Goal: Task Accomplishment & Management: Manage account settings

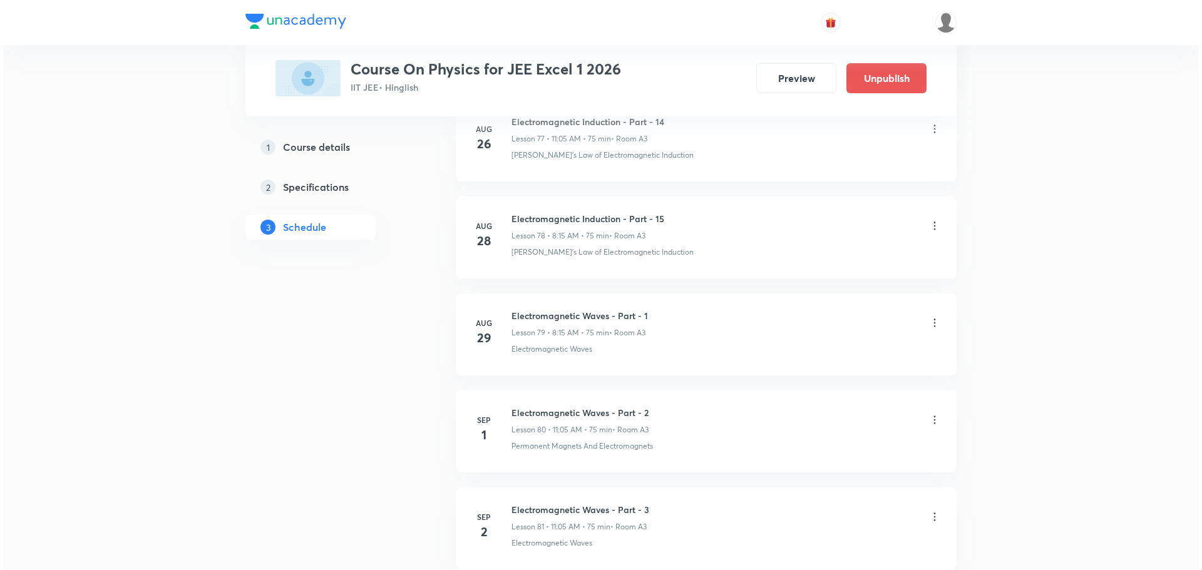
scroll to position [8294, 0]
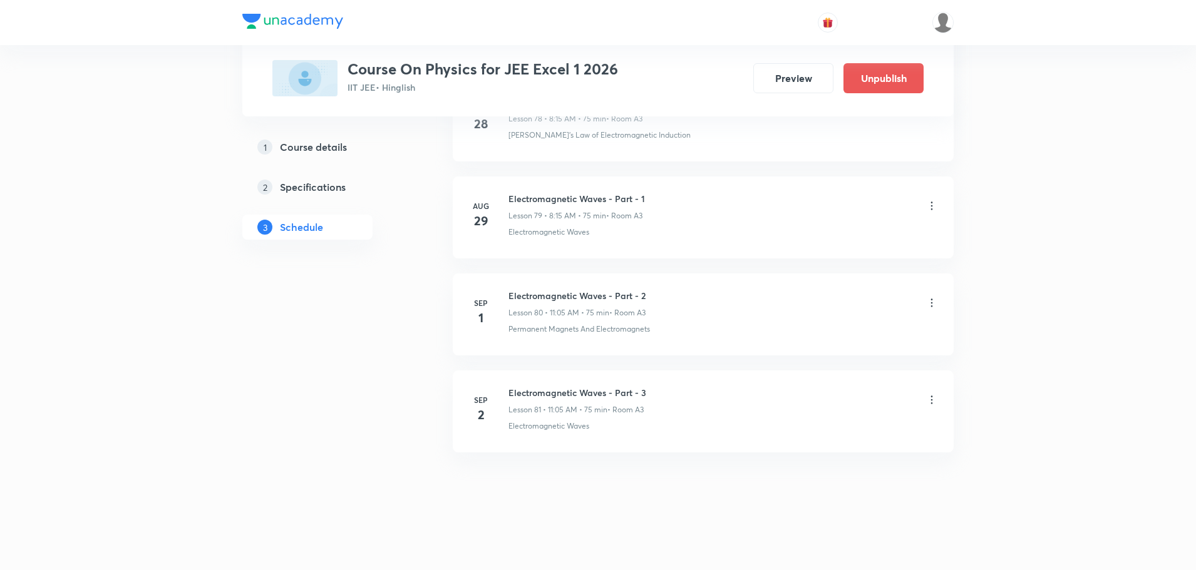
click at [932, 400] on icon at bounding box center [932, 400] width 2 height 8
click at [836, 433] on li "Edit" at bounding box center [867, 432] width 137 height 23
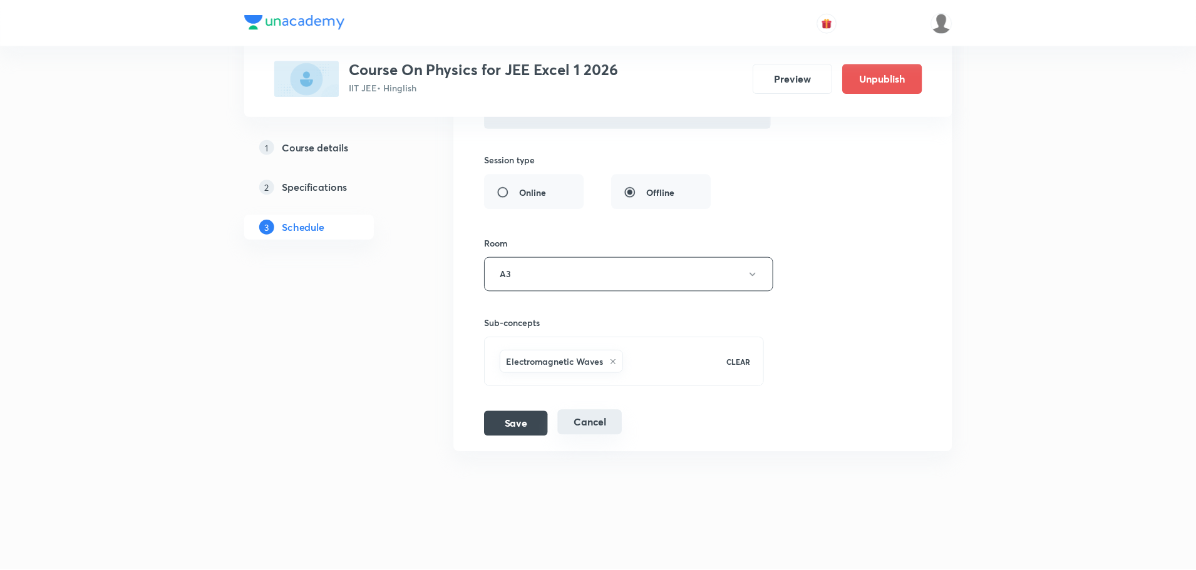
scroll to position [8200, 0]
click at [611, 363] on icon at bounding box center [613, 363] width 8 height 8
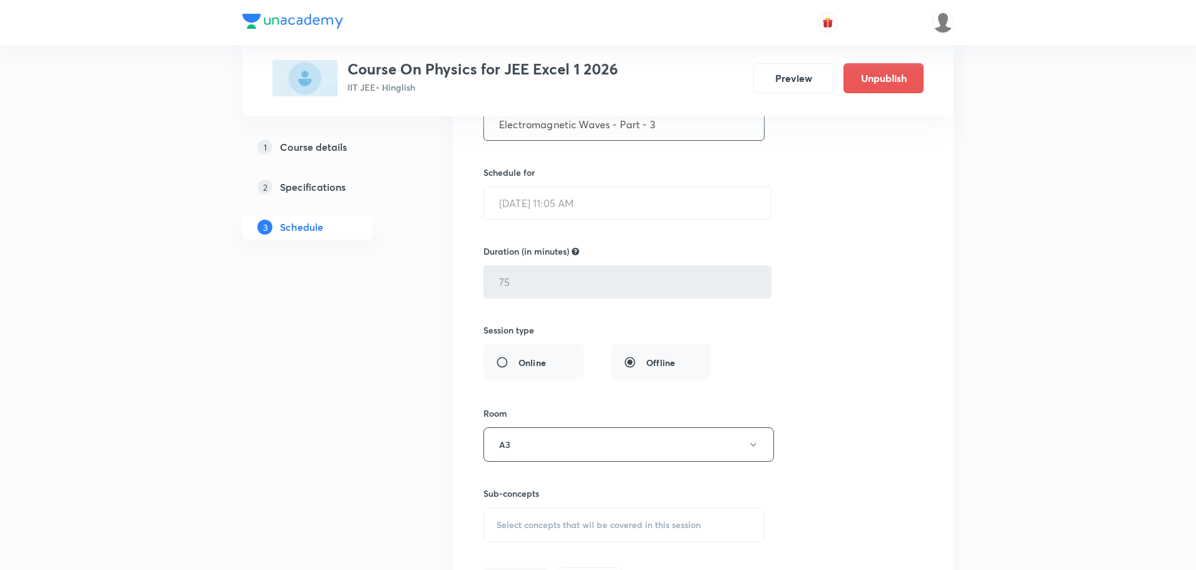
scroll to position [8060, 0]
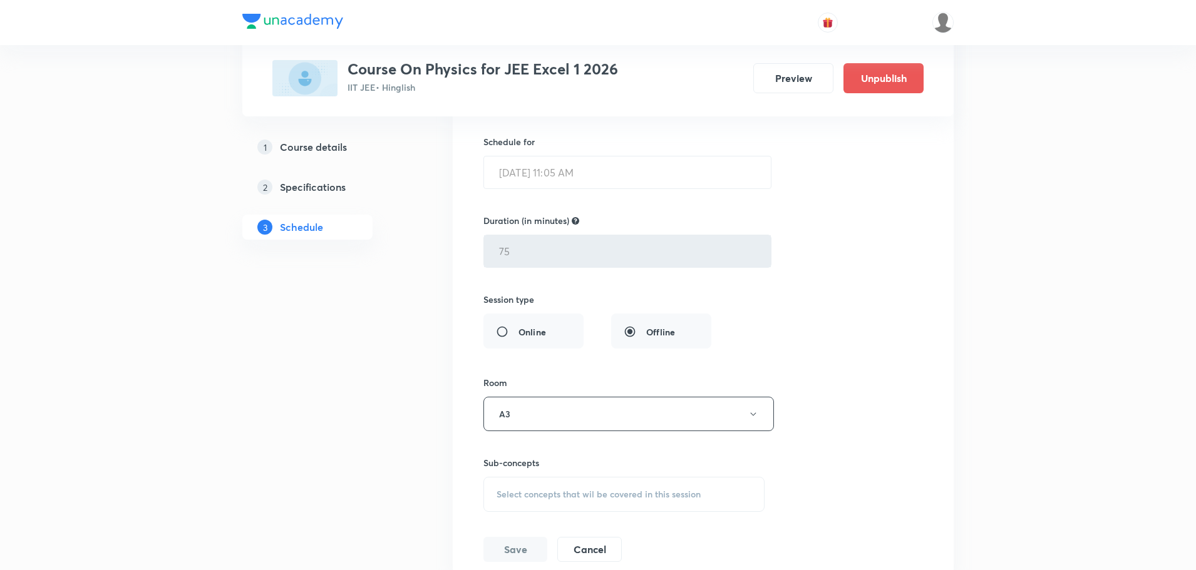
click at [543, 495] on span "Select concepts that wil be covered in this session" at bounding box center [598, 495] width 204 height 10
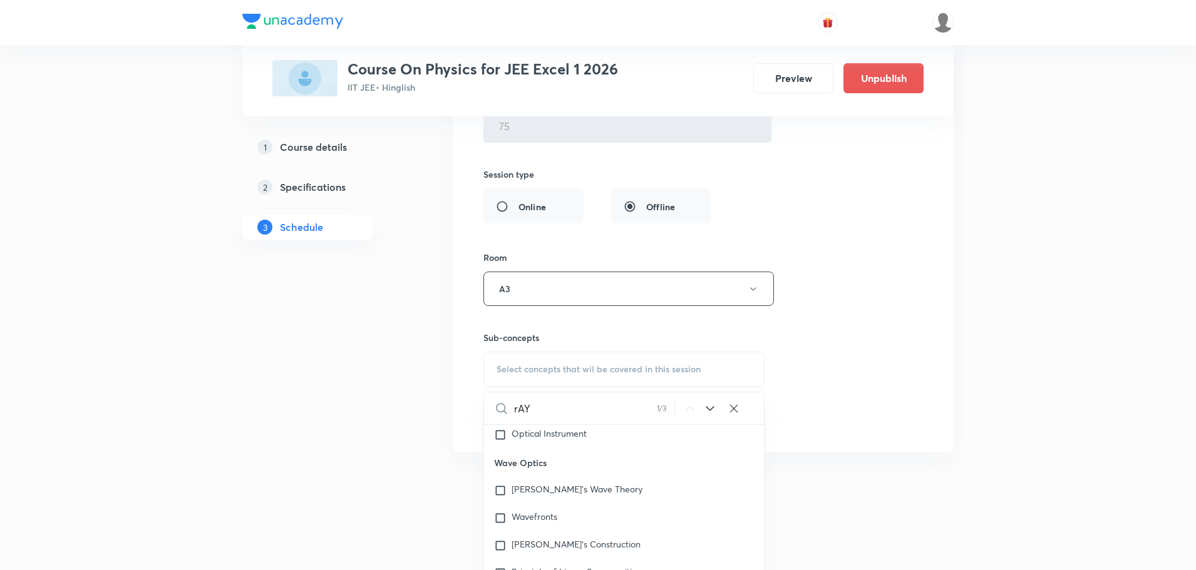
scroll to position [9823, 0]
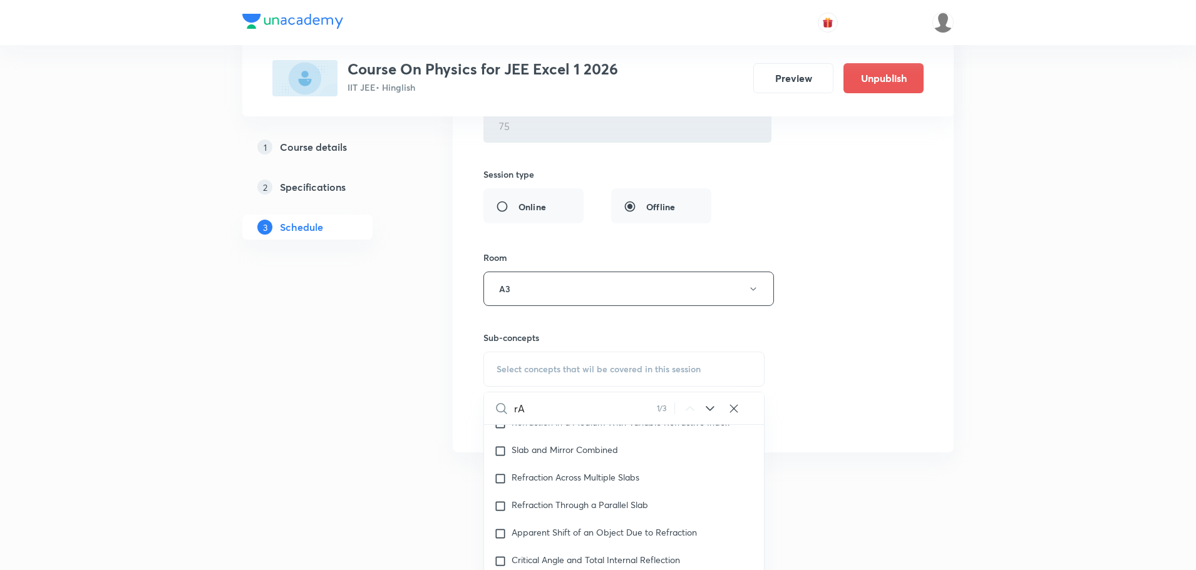
type input "r"
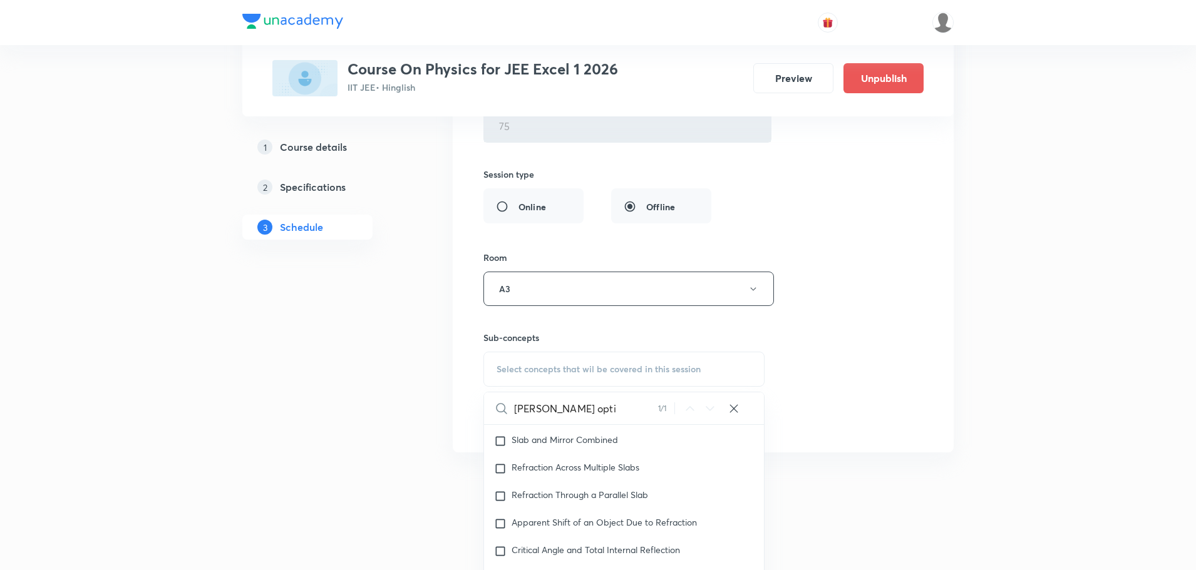
scroll to position [10420, 0]
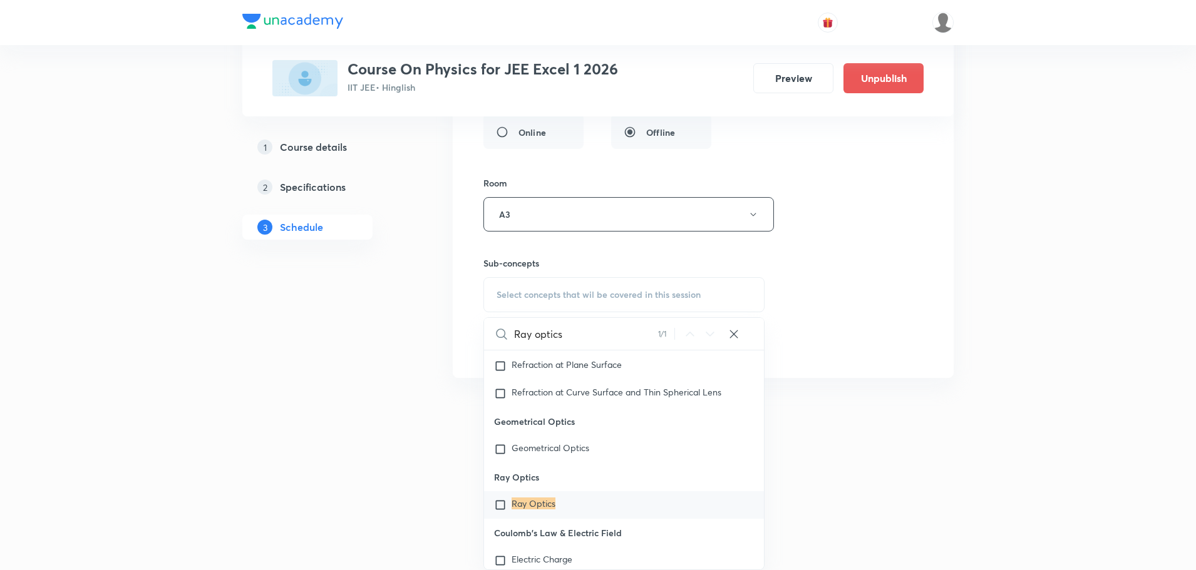
type input "Ray optics"
click at [556, 510] on div "Ray Optics" at bounding box center [624, 505] width 280 height 28
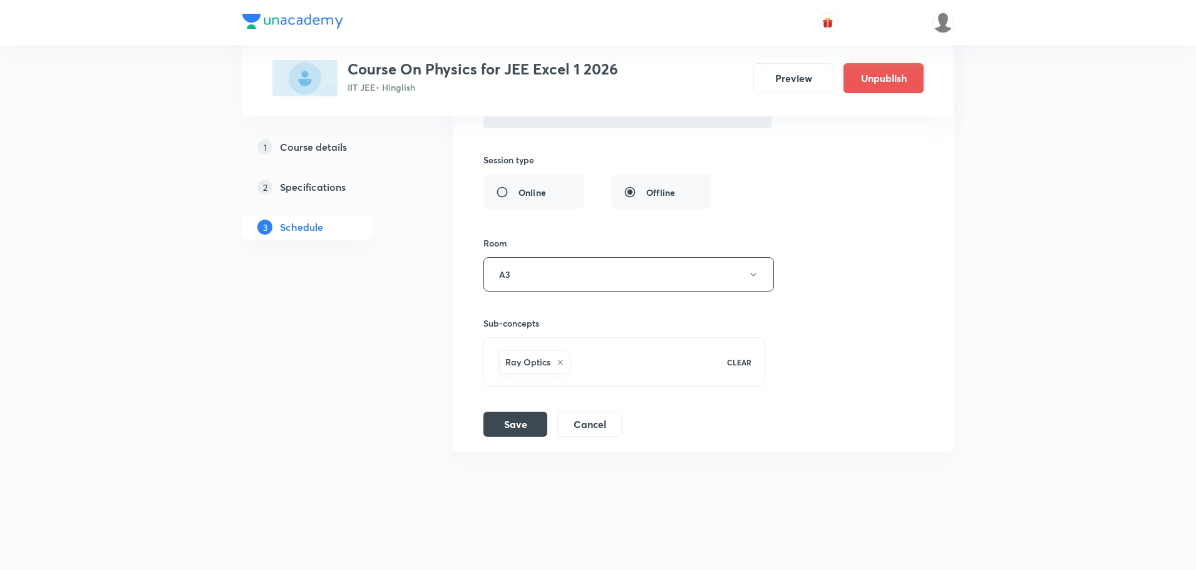
click at [522, 365] on h6 "Ray Optics" at bounding box center [527, 362] width 45 height 13
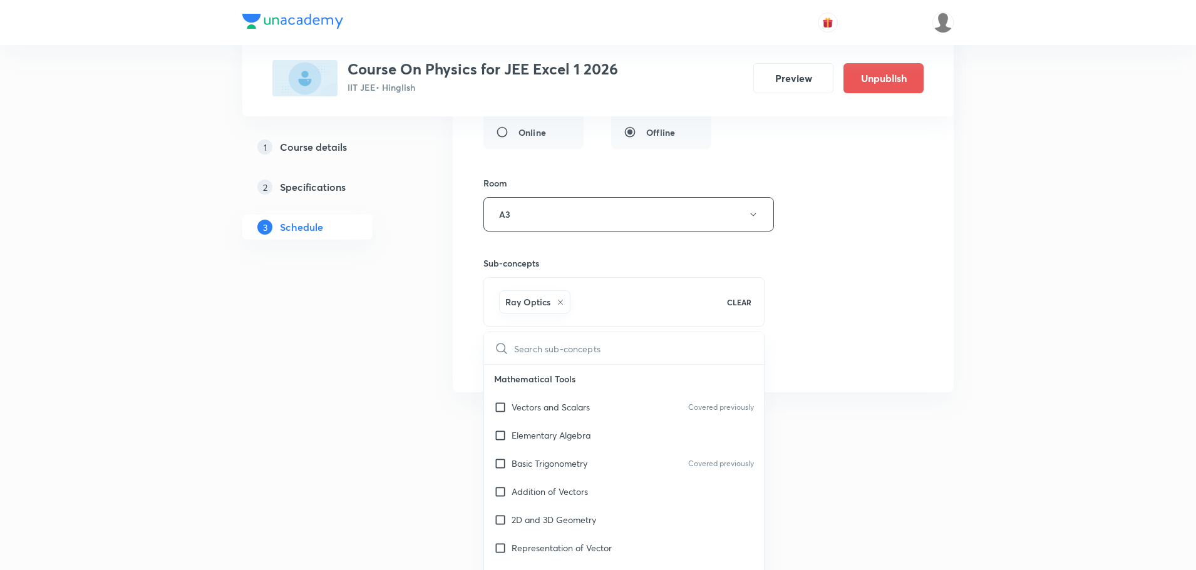
click at [539, 302] on h6 "Ray Optics" at bounding box center [527, 302] width 45 height 13
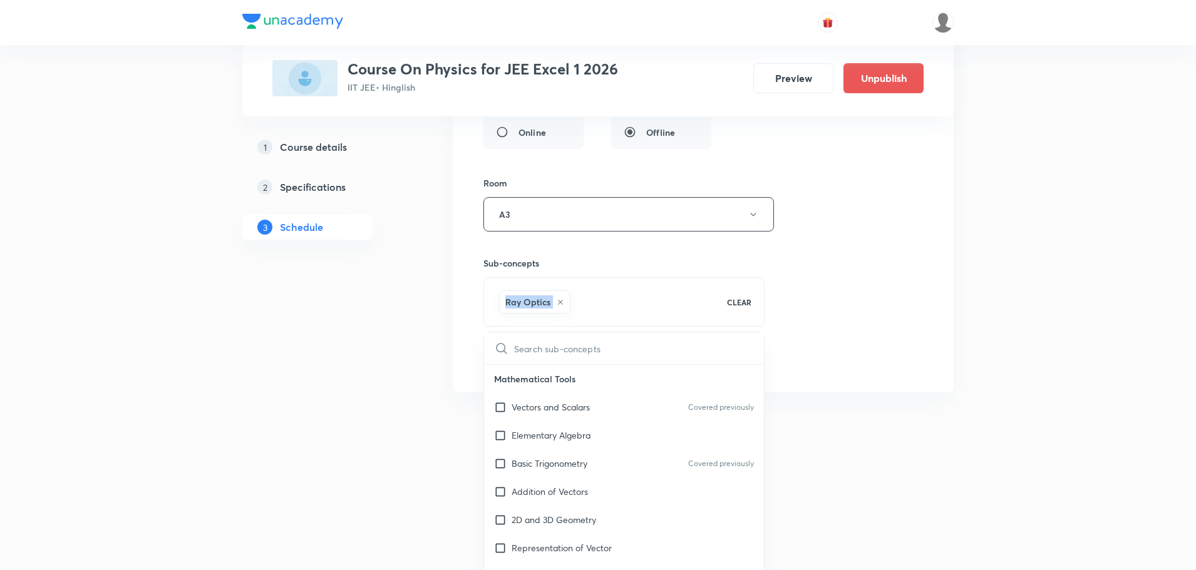
scroll to position [7947, 0]
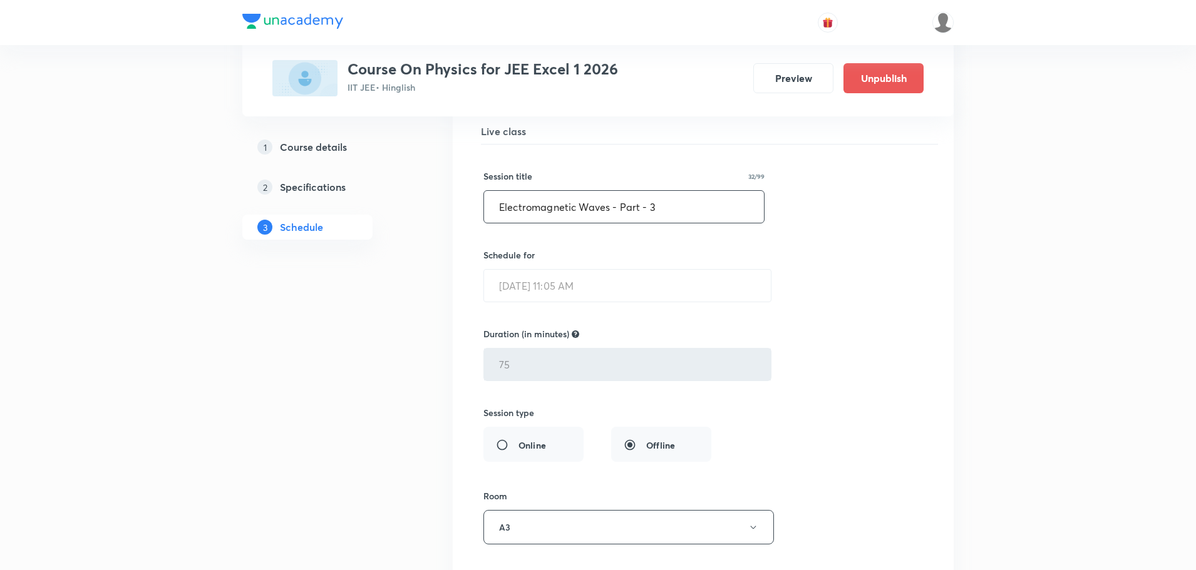
drag, startPoint x: 608, startPoint y: 209, endPoint x: 512, endPoint y: 209, distance: 95.8
click at [517, 209] on input "Electromagnetic Waves - Part - 3" at bounding box center [624, 207] width 280 height 32
click at [505, 209] on input "Electromagnetic Waves - Part - 3" at bounding box center [624, 207] width 280 height 32
drag, startPoint x: 486, startPoint y: 203, endPoint x: 610, endPoint y: 208, distance: 124.1
click at [610, 208] on input "Electromagnetic Waves - Part - 3" at bounding box center [624, 207] width 280 height 32
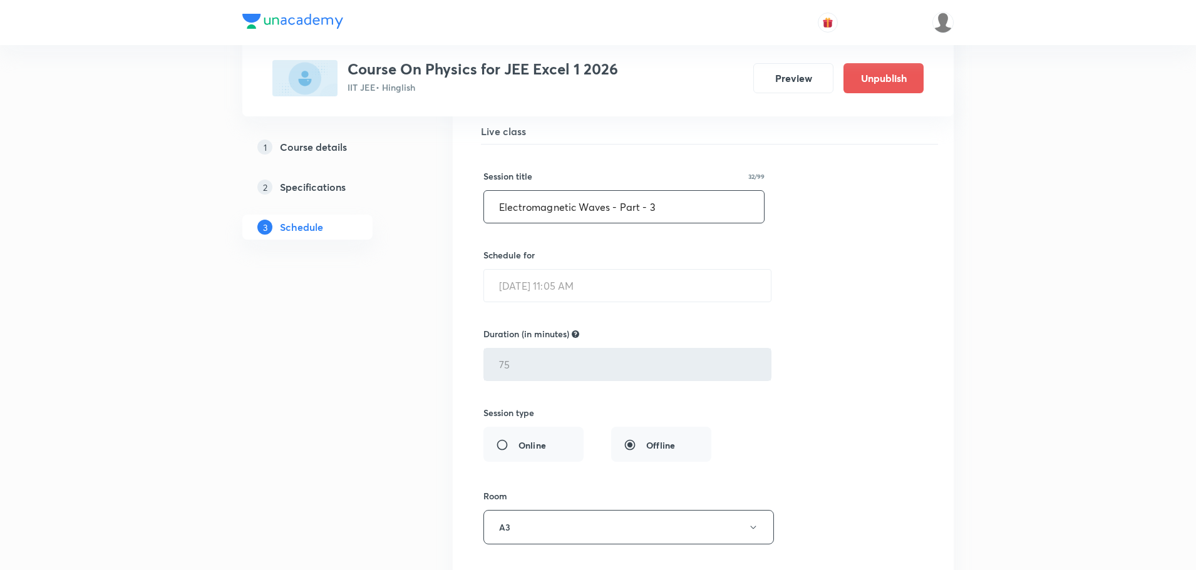
paste input "Ray Optic"
click at [611, 200] on input "Ray Optics - Part - 3" at bounding box center [624, 207] width 280 height 32
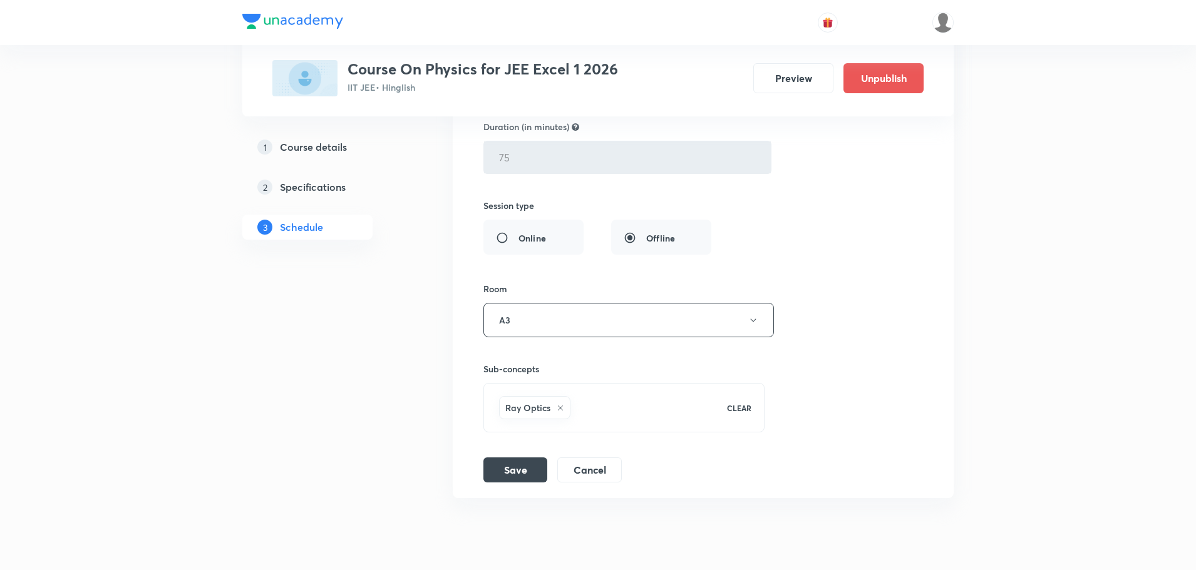
scroll to position [8200, 0]
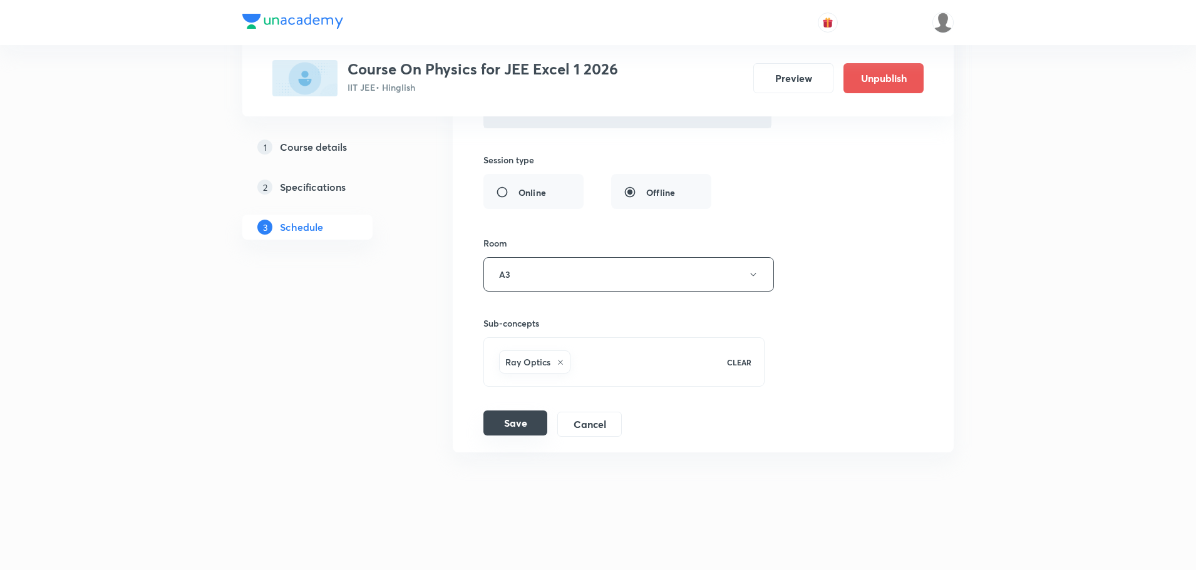
type input "Ray Optics - Part - 2"
click at [529, 419] on button "Save" at bounding box center [515, 423] width 64 height 25
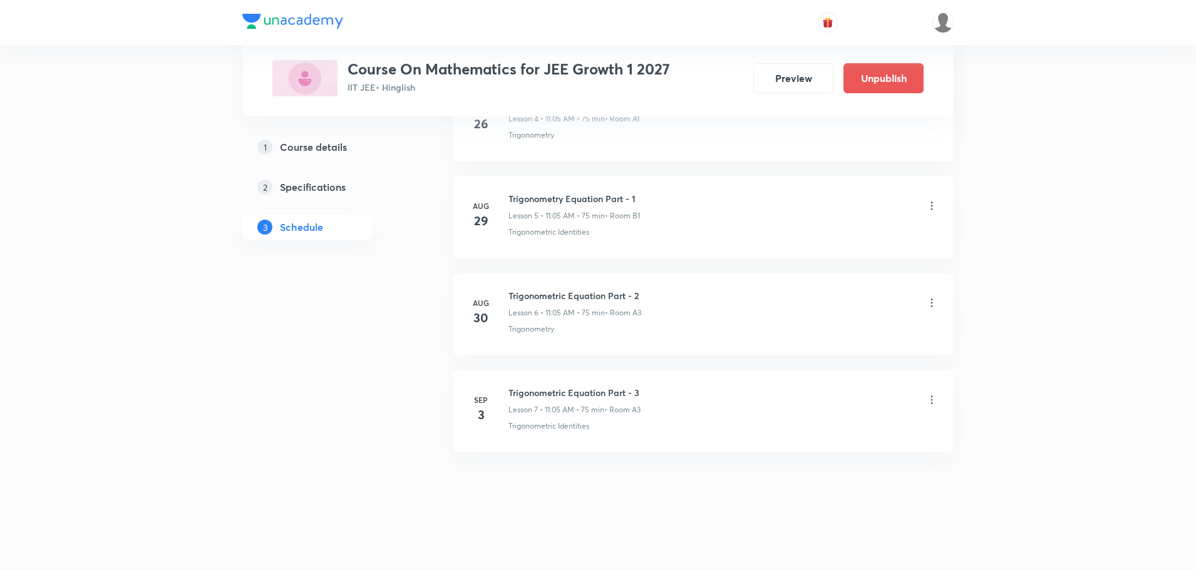
click at [933, 398] on icon at bounding box center [931, 400] width 13 height 13
click at [811, 428] on p "Edit" at bounding box center [817, 431] width 16 height 13
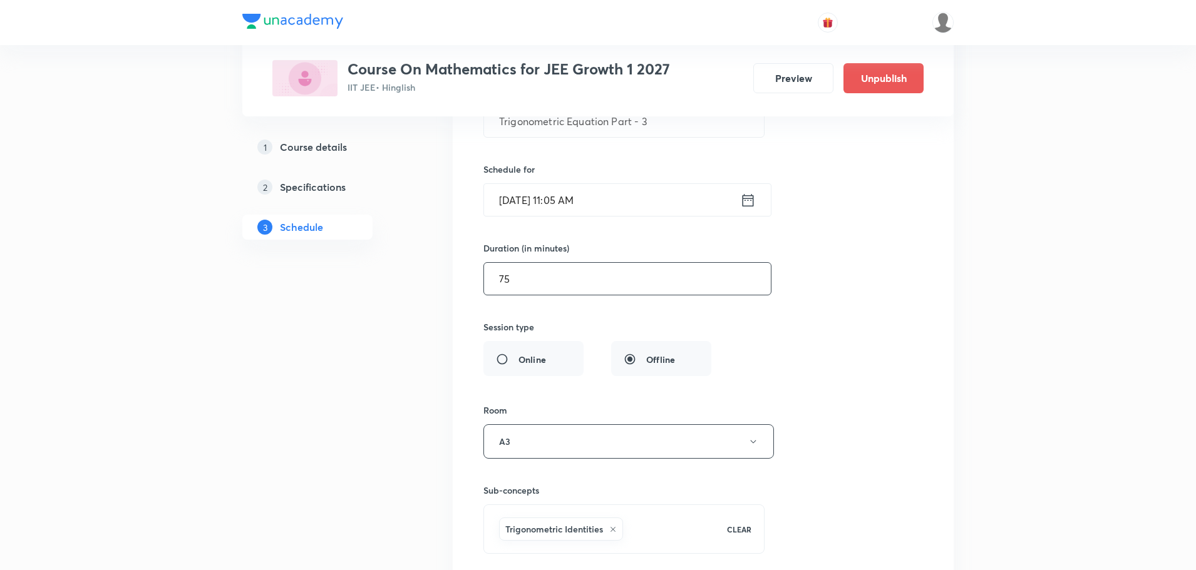
scroll to position [831, 0]
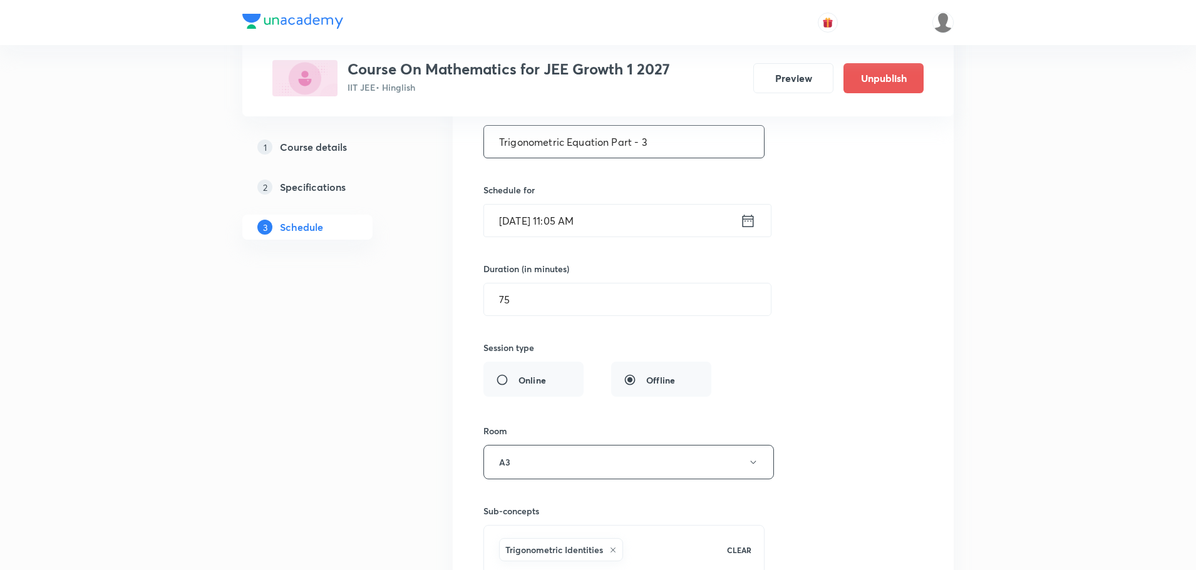
click at [685, 143] on input "Trigonometric Equation Part - 3" at bounding box center [624, 142] width 280 height 32
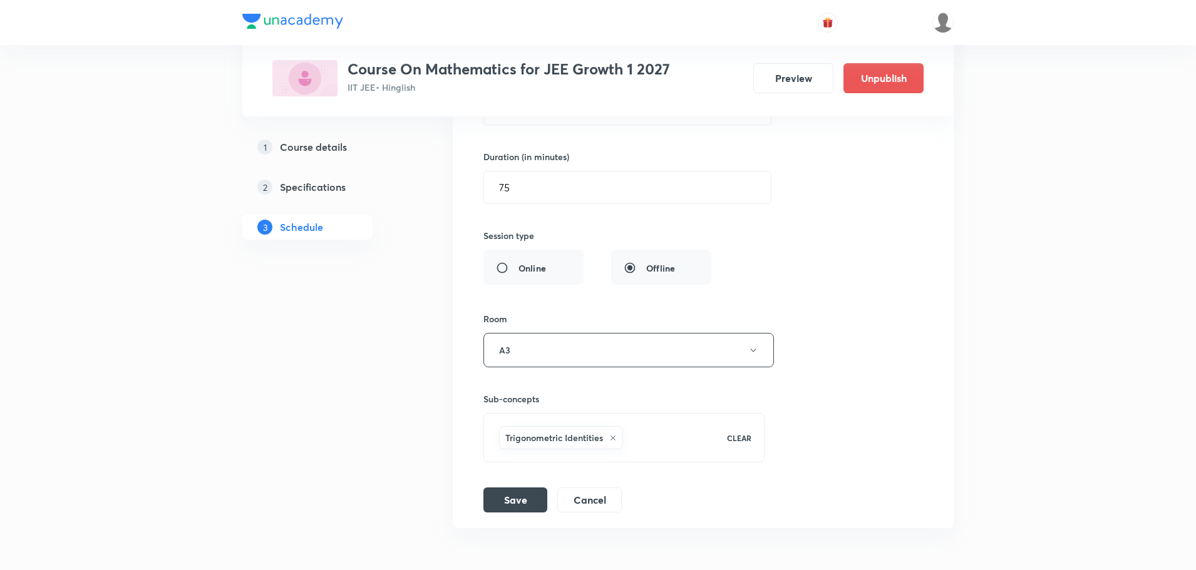
scroll to position [1019, 0]
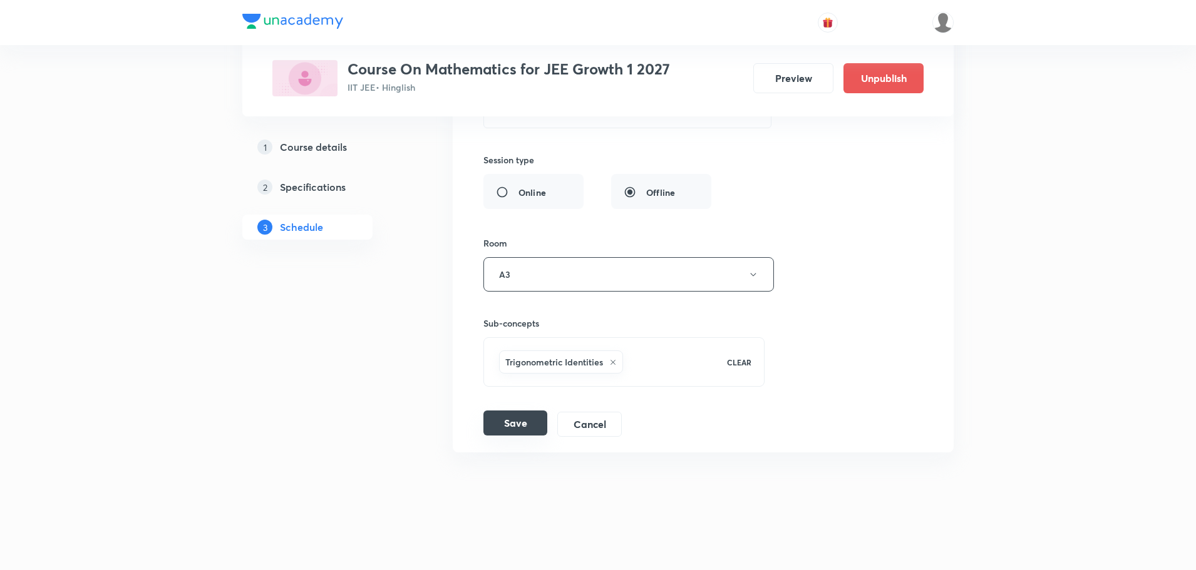
type input "Trigonometric Equation Part - 4"
click at [509, 425] on button "Save" at bounding box center [515, 423] width 64 height 25
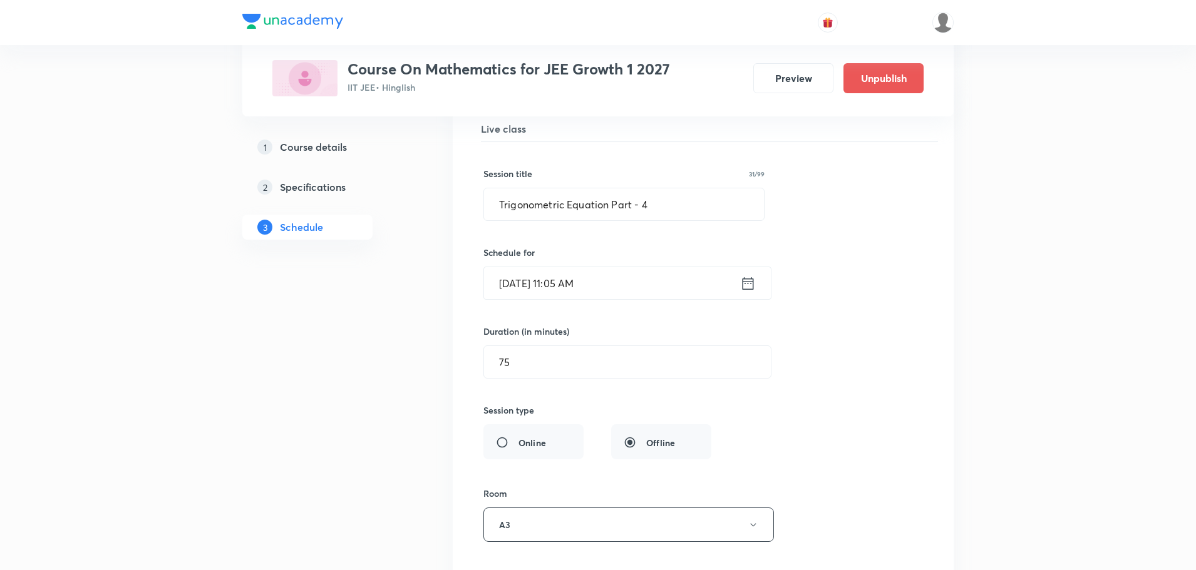
scroll to position [537, 0]
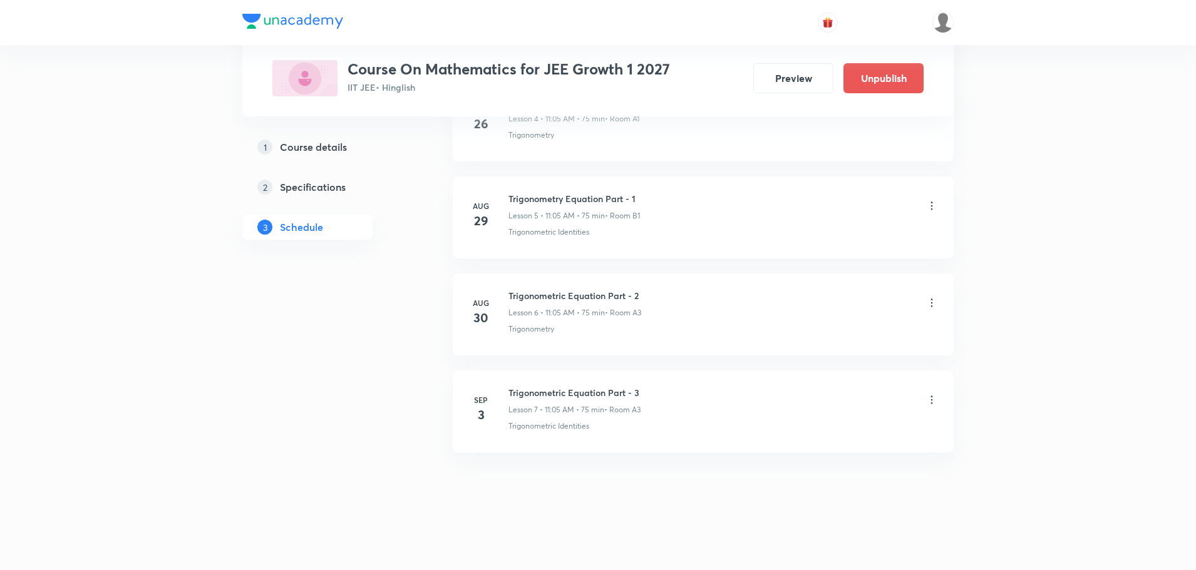
click at [620, 388] on h6 "Trigonometric Equation Part - 3" at bounding box center [574, 392] width 132 height 13
click at [620, 388] on h6 "Trigonometric Equation Part - 4" at bounding box center [574, 392] width 132 height 13
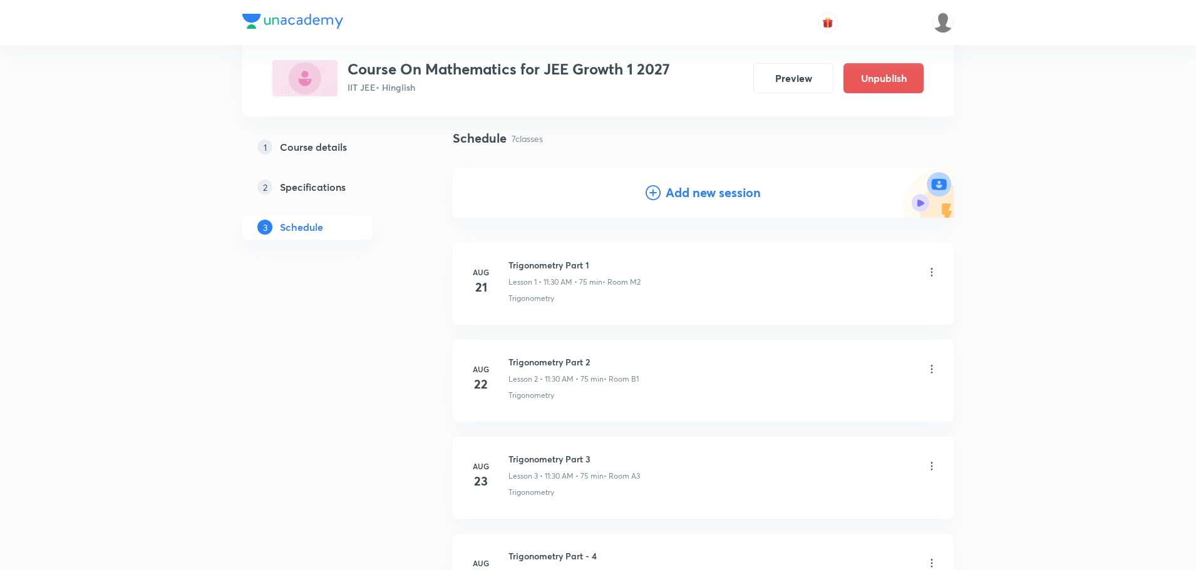
scroll to position [0, 0]
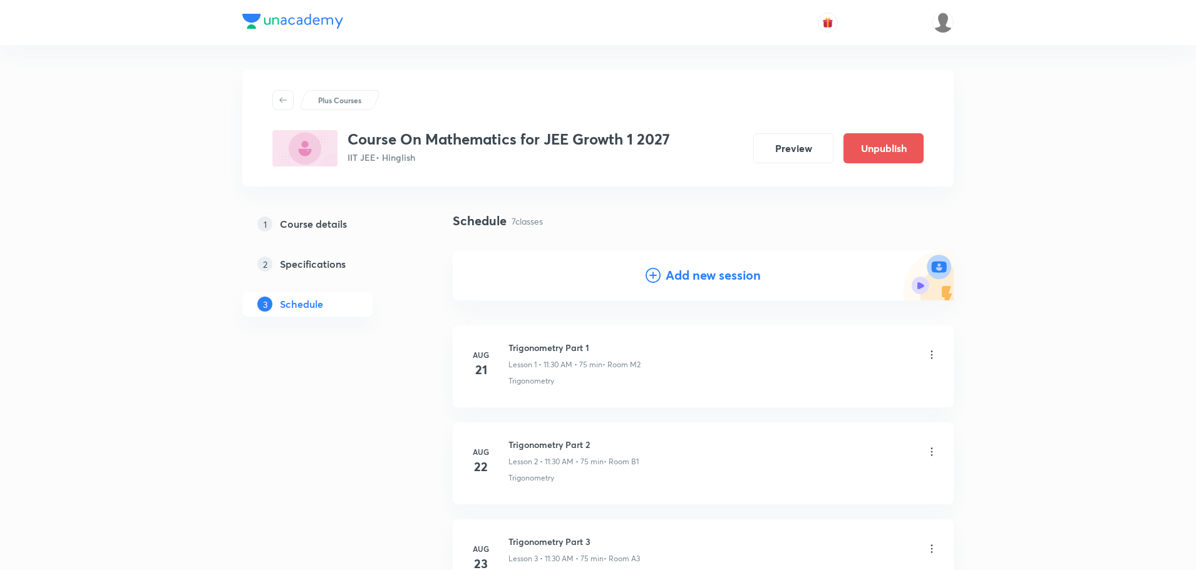
click at [695, 275] on h4 "Add new session" at bounding box center [713, 275] width 95 height 19
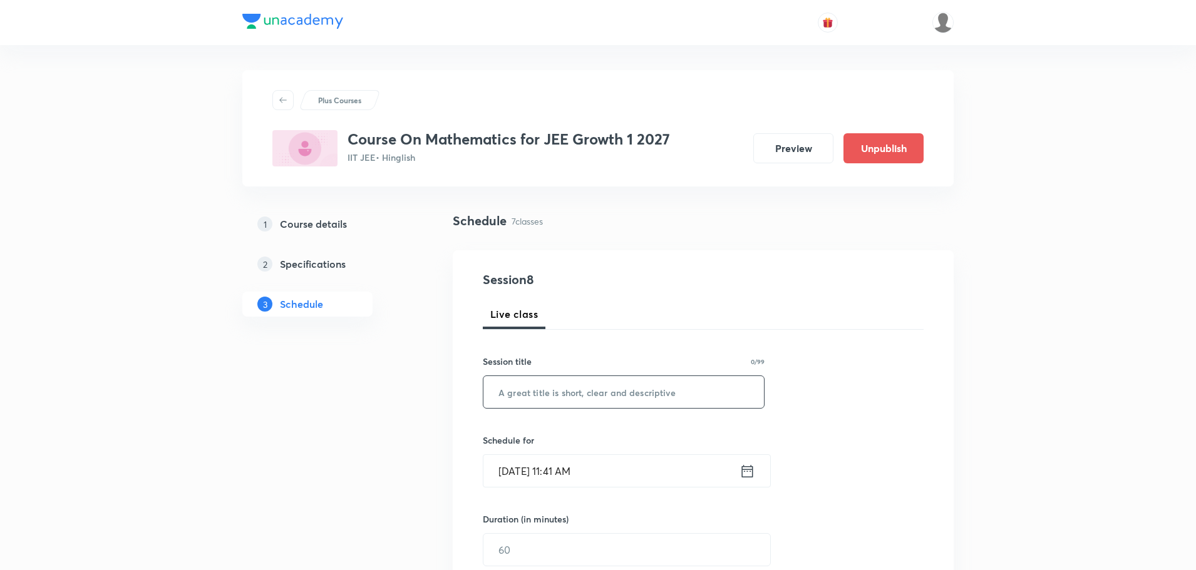
click at [602, 397] on input "text" at bounding box center [623, 392] width 280 height 32
paste input "Trigonometric Equation Part - 4"
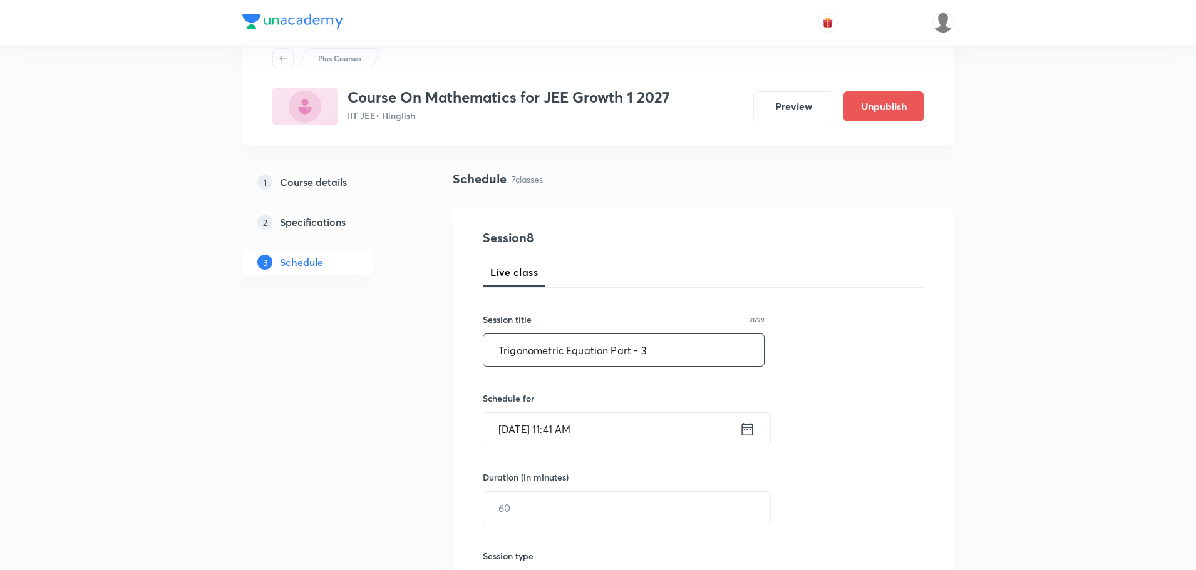
scroll to position [63, 0]
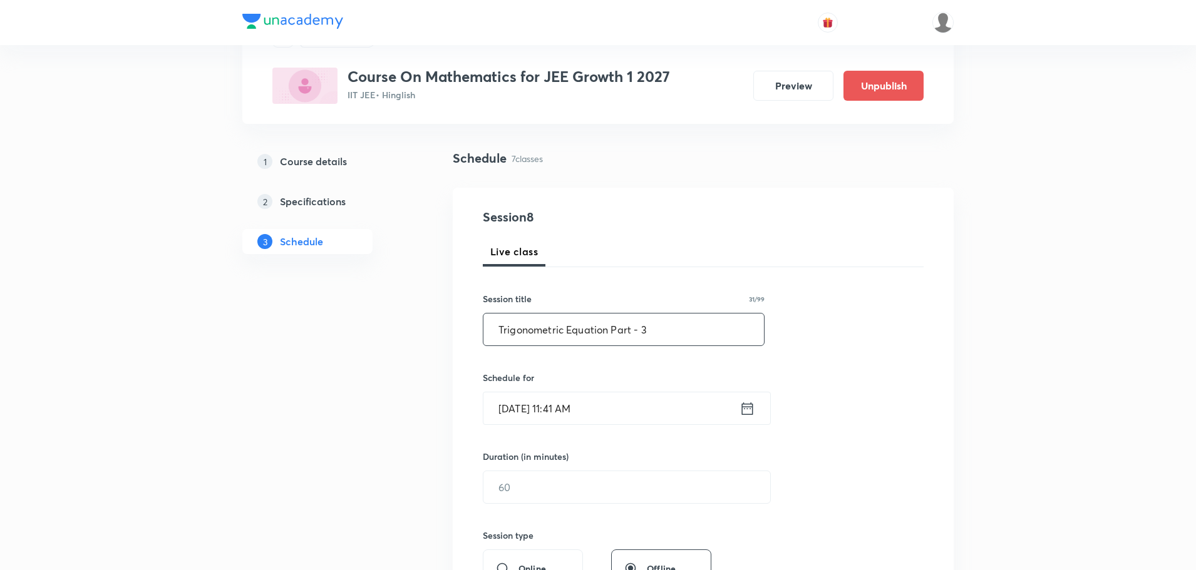
type input "Trigonometric Equation Part - 3"
click at [754, 404] on icon at bounding box center [747, 409] width 16 height 18
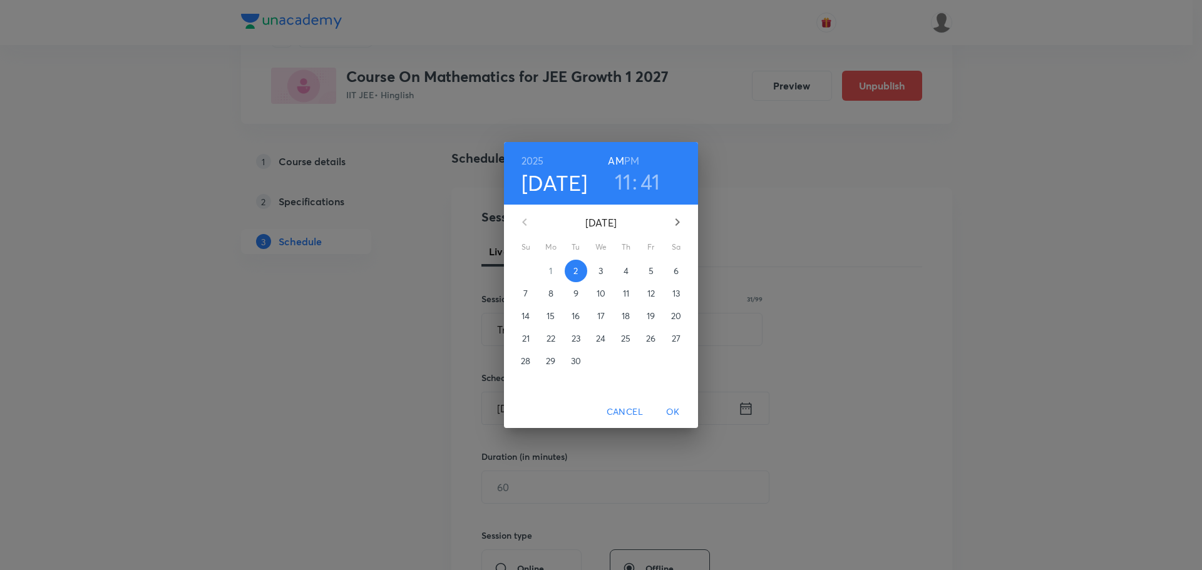
click at [644, 181] on h3 "41" at bounding box center [650, 181] width 20 height 26
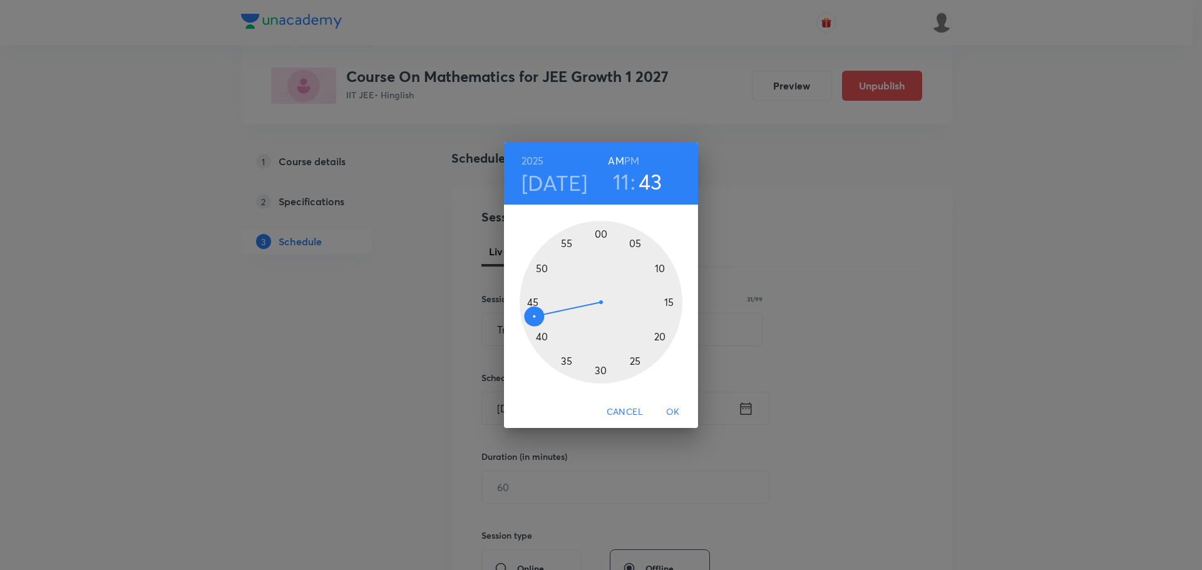
drag, startPoint x: 537, startPoint y: 327, endPoint x: 535, endPoint y: 318, distance: 9.0
click at [535, 318] on div at bounding box center [601, 302] width 163 height 163
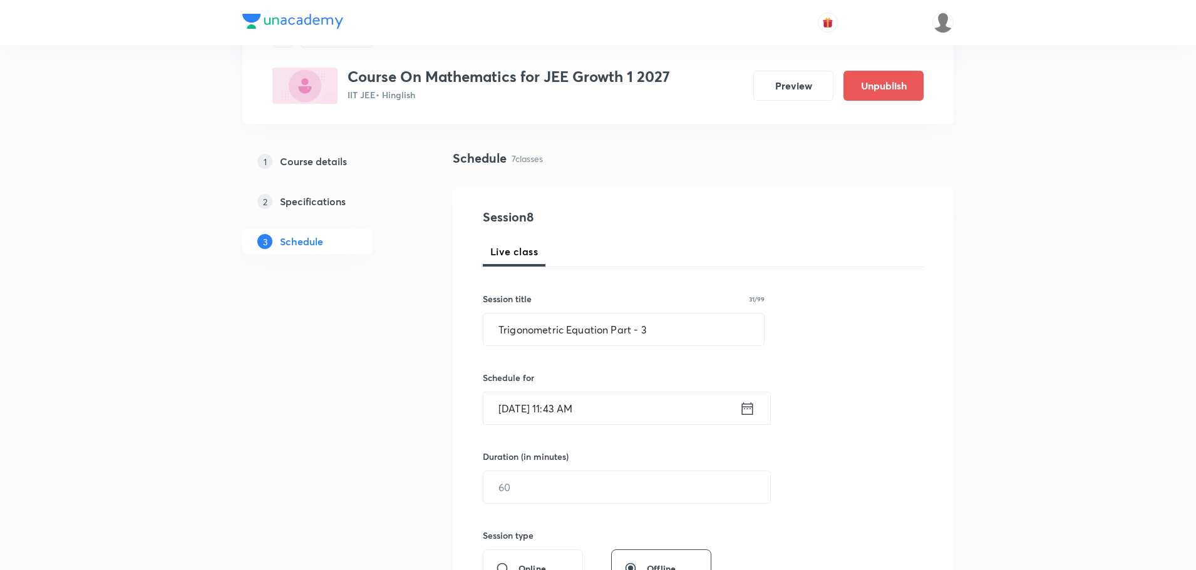
click at [748, 410] on icon at bounding box center [747, 409] width 16 height 18
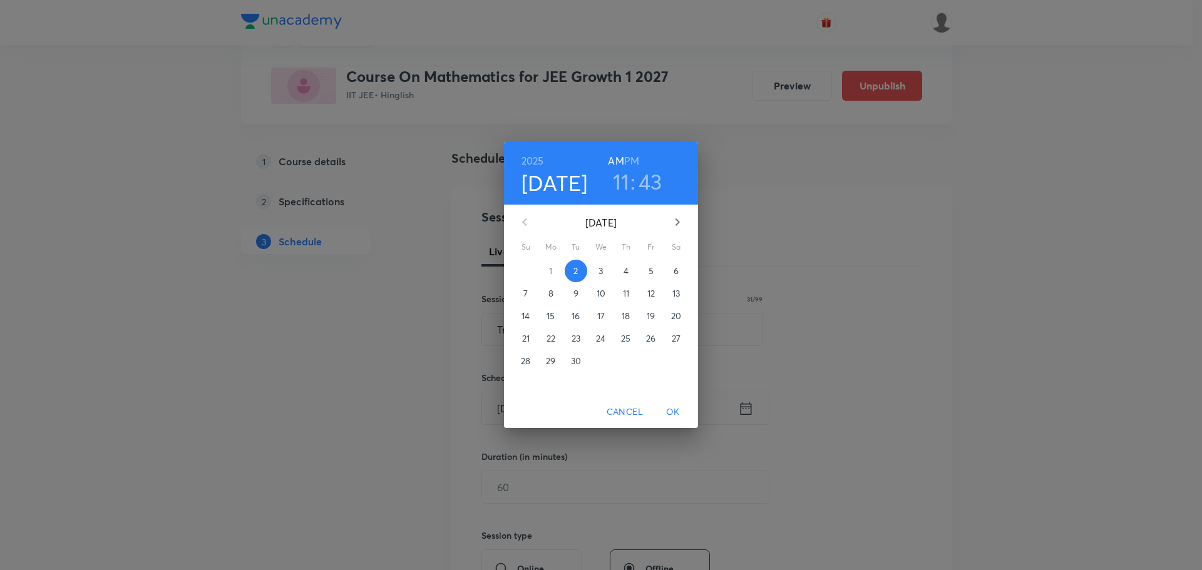
click at [652, 186] on h3 "43" at bounding box center [651, 181] width 24 height 26
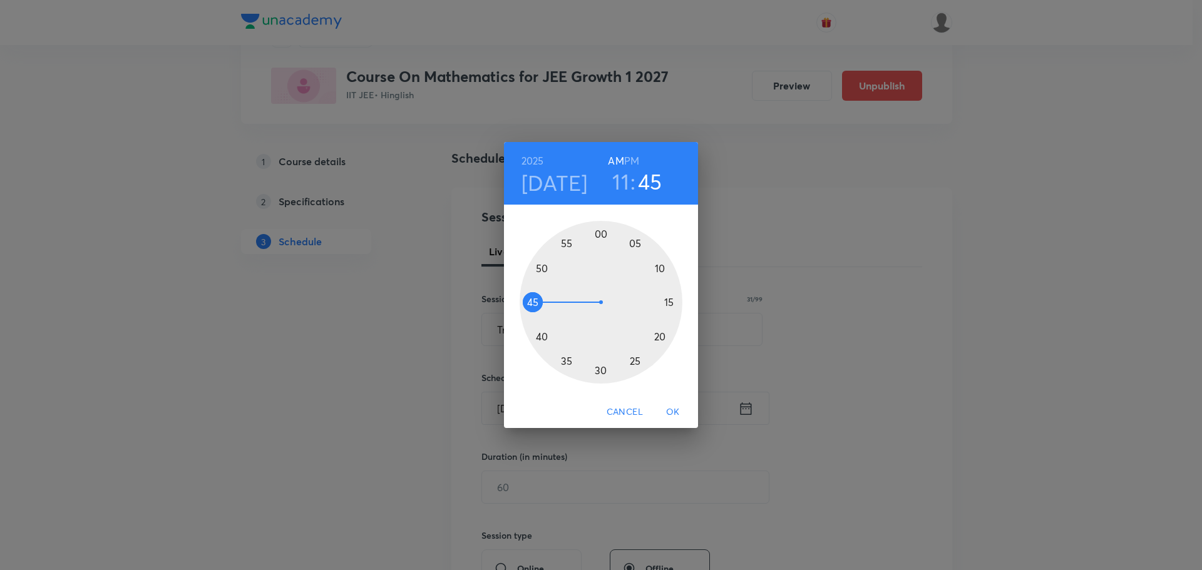
drag, startPoint x: 536, startPoint y: 317, endPoint x: 535, endPoint y: 304, distance: 12.6
click at [535, 304] on div at bounding box center [601, 302] width 163 height 163
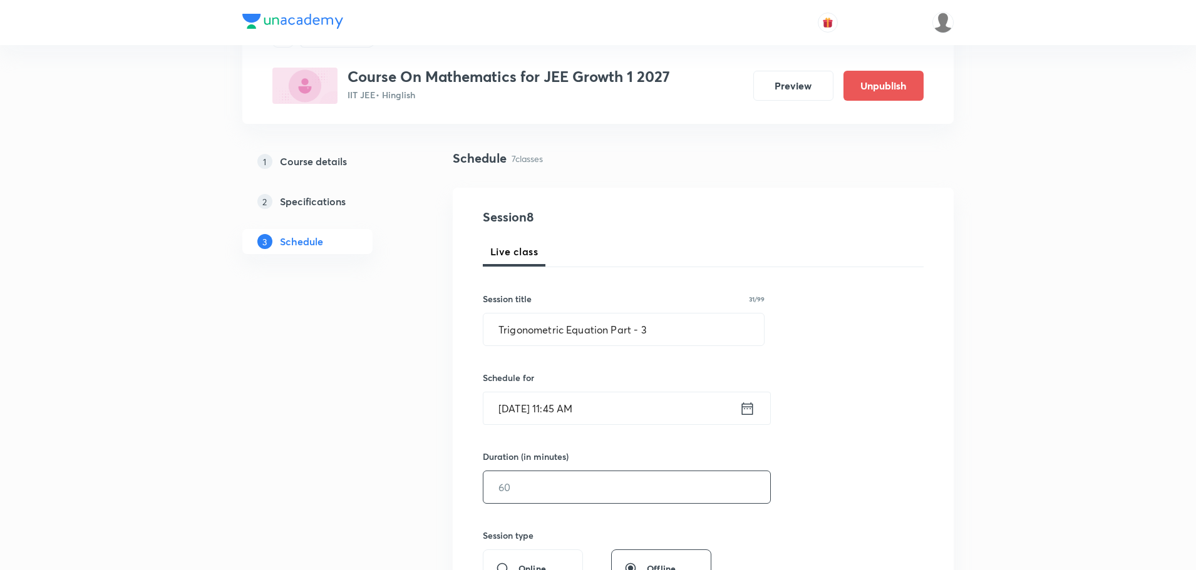
click at [516, 484] on input "text" at bounding box center [626, 487] width 287 height 32
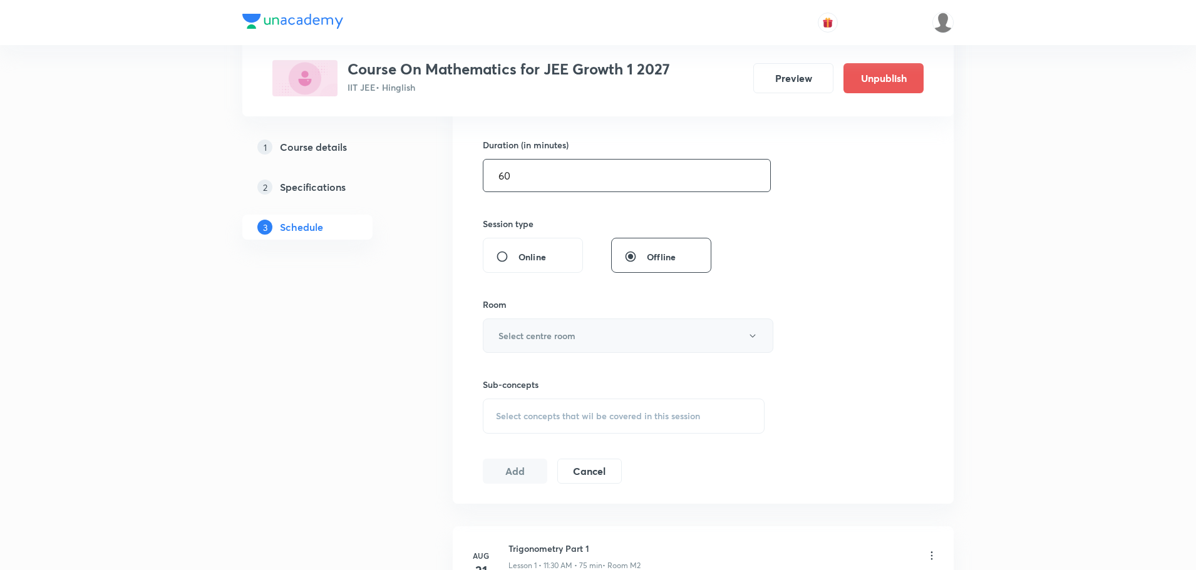
scroll to position [376, 0]
type input "60"
click at [687, 334] on button "Select centre room" at bounding box center [628, 334] width 291 height 34
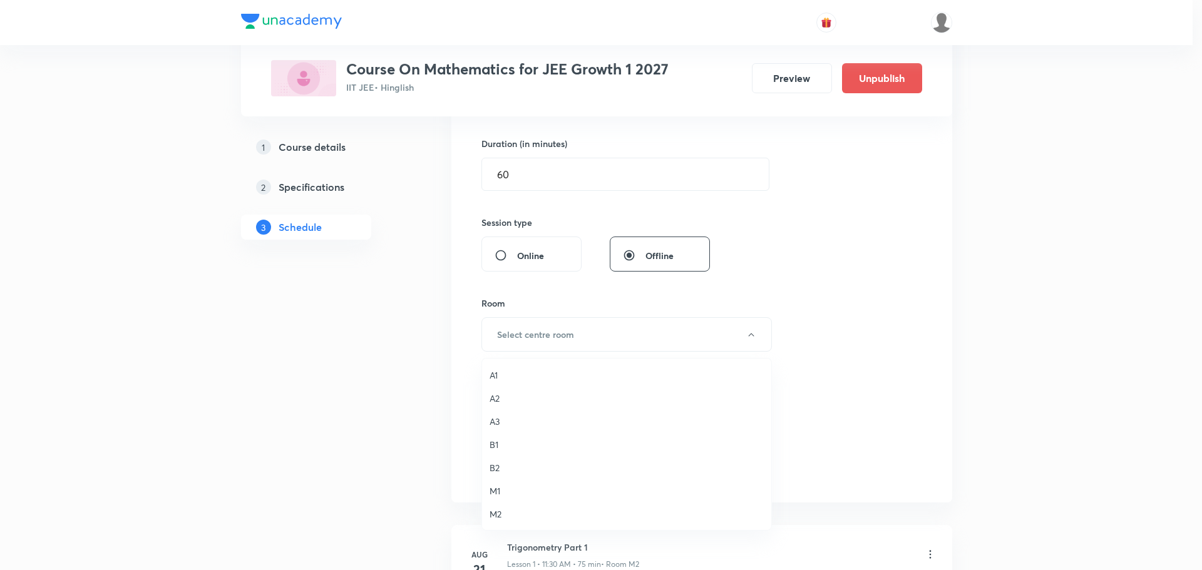
click at [490, 377] on span "A1" at bounding box center [627, 375] width 274 height 13
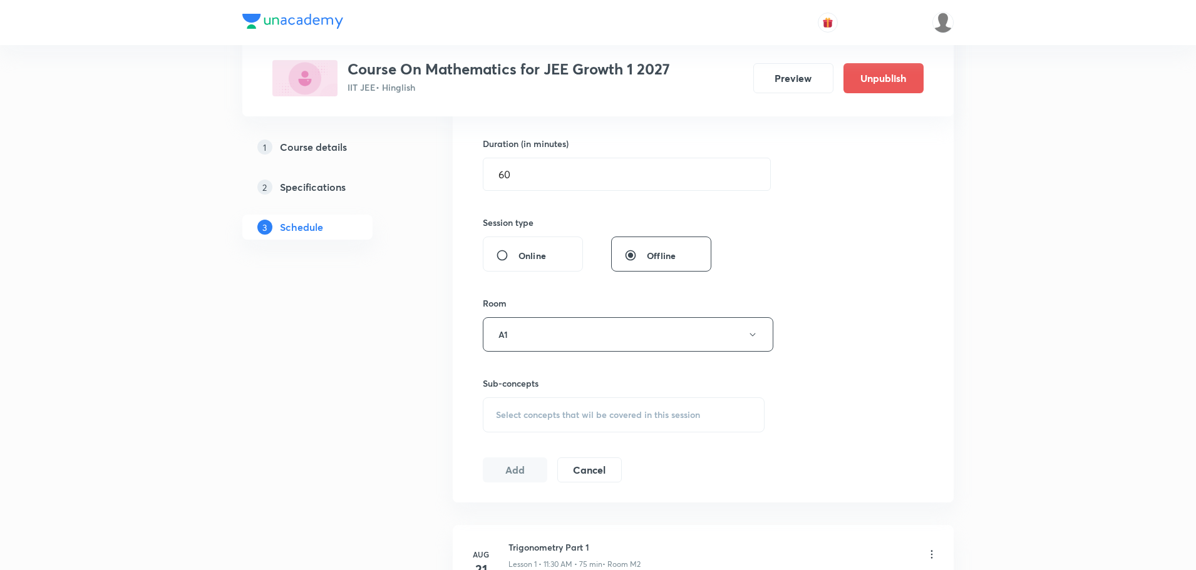
click at [589, 416] on span "Select concepts that wil be covered in this session" at bounding box center [598, 415] width 204 height 10
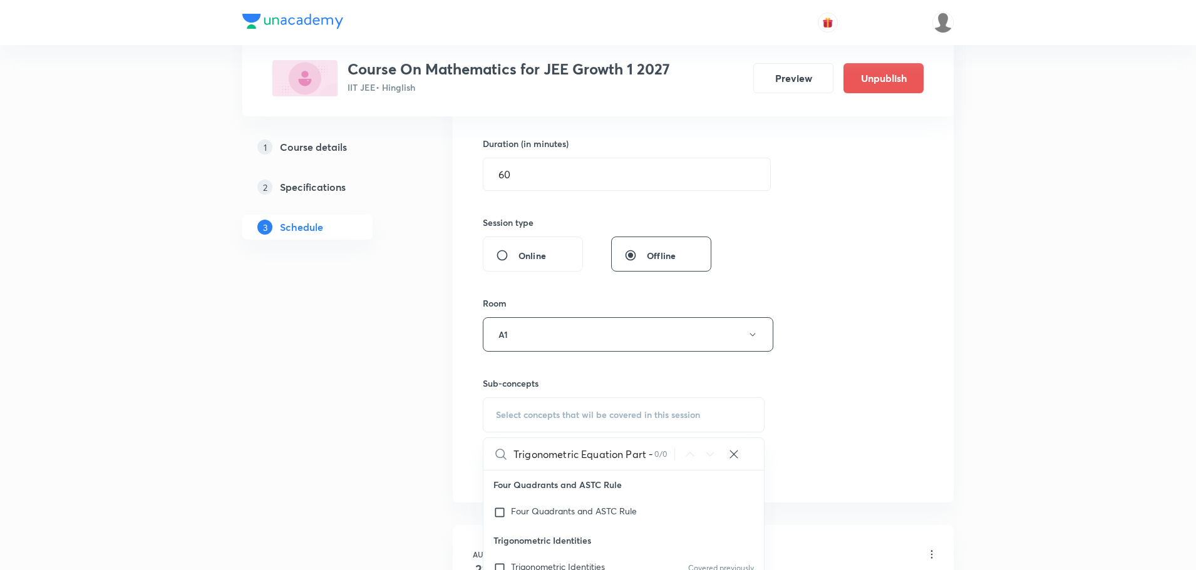
scroll to position [0, 7]
drag, startPoint x: 575, startPoint y: 453, endPoint x: 715, endPoint y: 456, distance: 140.3
click at [715, 456] on div "Trigonometric Equation Part - 4 0 / 0 ​" at bounding box center [623, 454] width 280 height 32
click at [715, 456] on icon at bounding box center [709, 454] width 15 height 15
drag, startPoint x: 629, startPoint y: 457, endPoint x: 647, endPoint y: 455, distance: 18.3
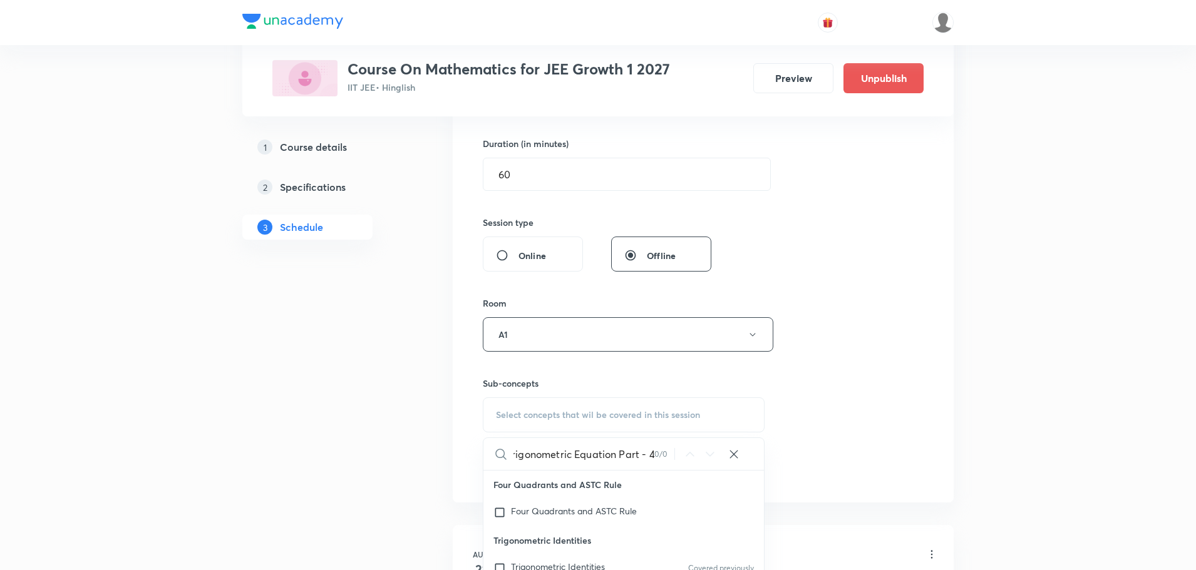
click at [647, 455] on input "Trigonometric Equation Part - 4" at bounding box center [583, 454] width 141 height 32
click at [627, 453] on input "Trigonometric Equation 4" at bounding box center [583, 454] width 141 height 32
click at [634, 454] on input "Trigonometric Equation 4" at bounding box center [583, 454] width 141 height 32
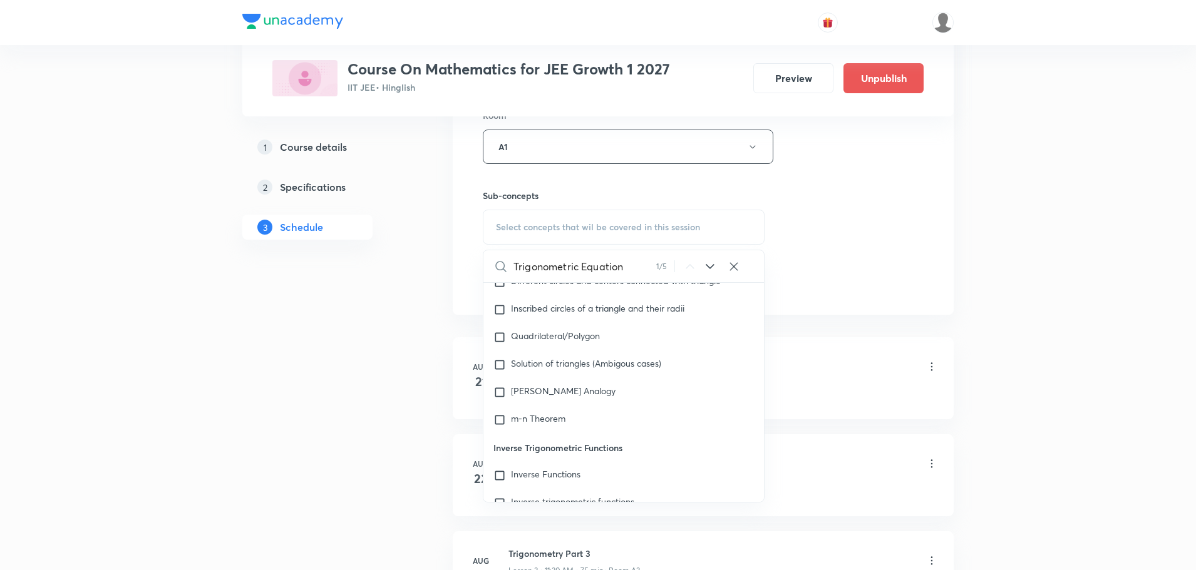
scroll to position [9422, 0]
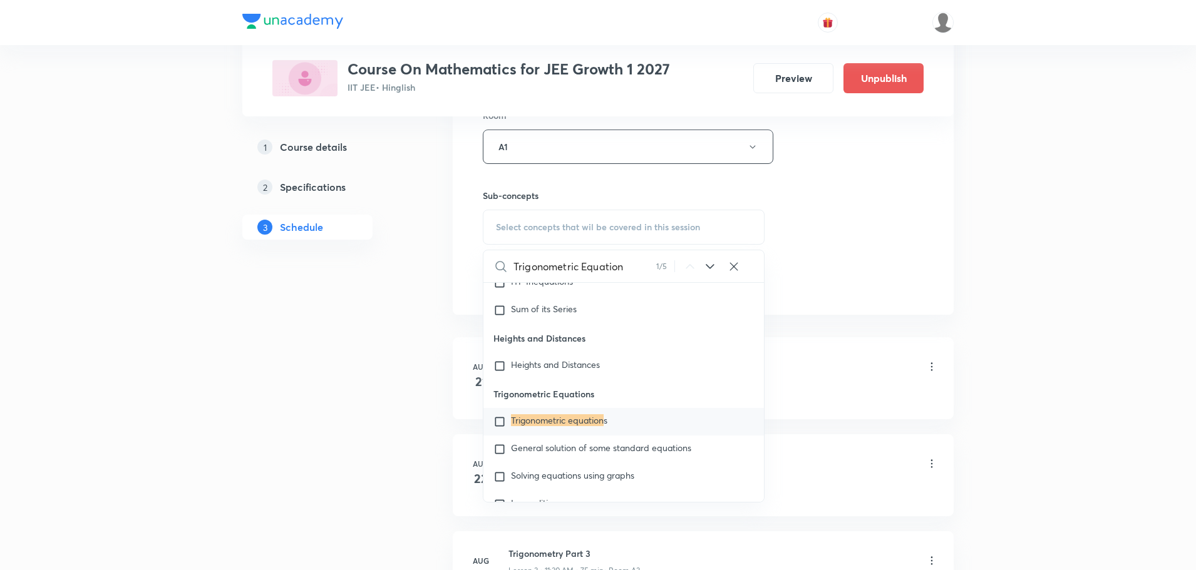
type input "Trigonometric Equation"
click at [558, 426] on mark "Trigonometric equation" at bounding box center [557, 420] width 93 height 12
checkbox input "true"
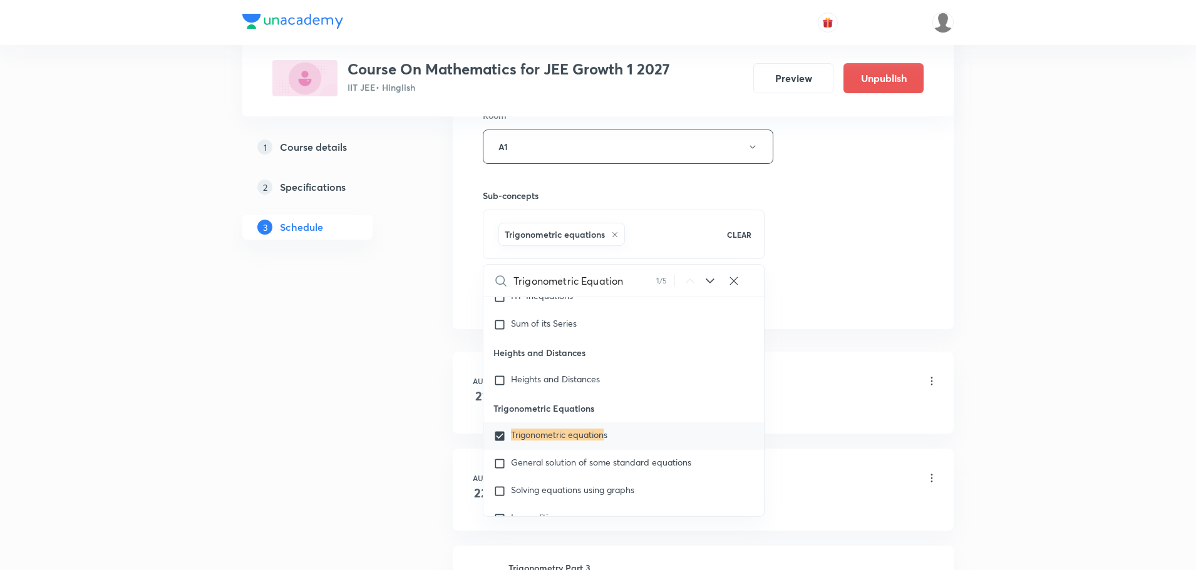
click at [373, 443] on div "1 Course details 2 Specifications 3 Schedule" at bounding box center [327, 379] width 170 height 1463
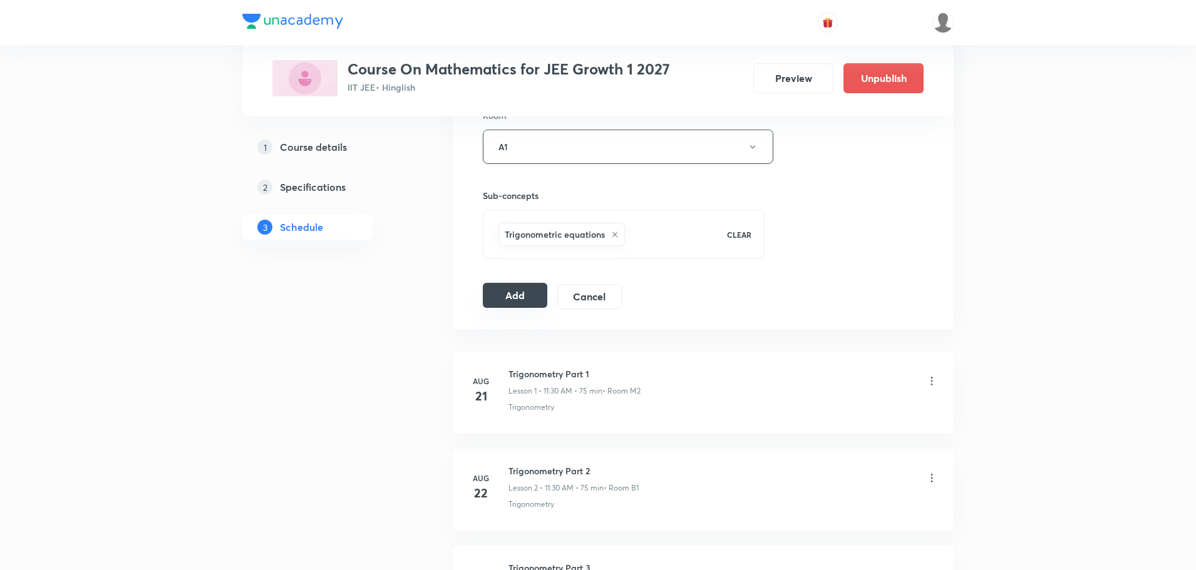
click at [501, 293] on button "Add" at bounding box center [515, 295] width 64 height 25
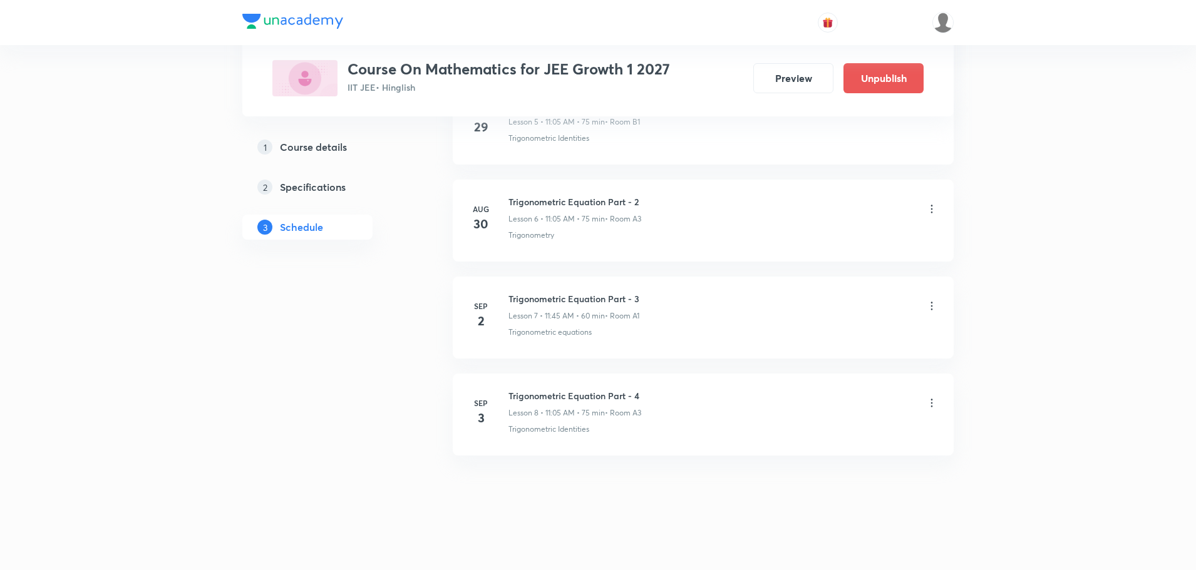
scroll to position [634, 0]
